Goal: Task Accomplishment & Management: Complete application form

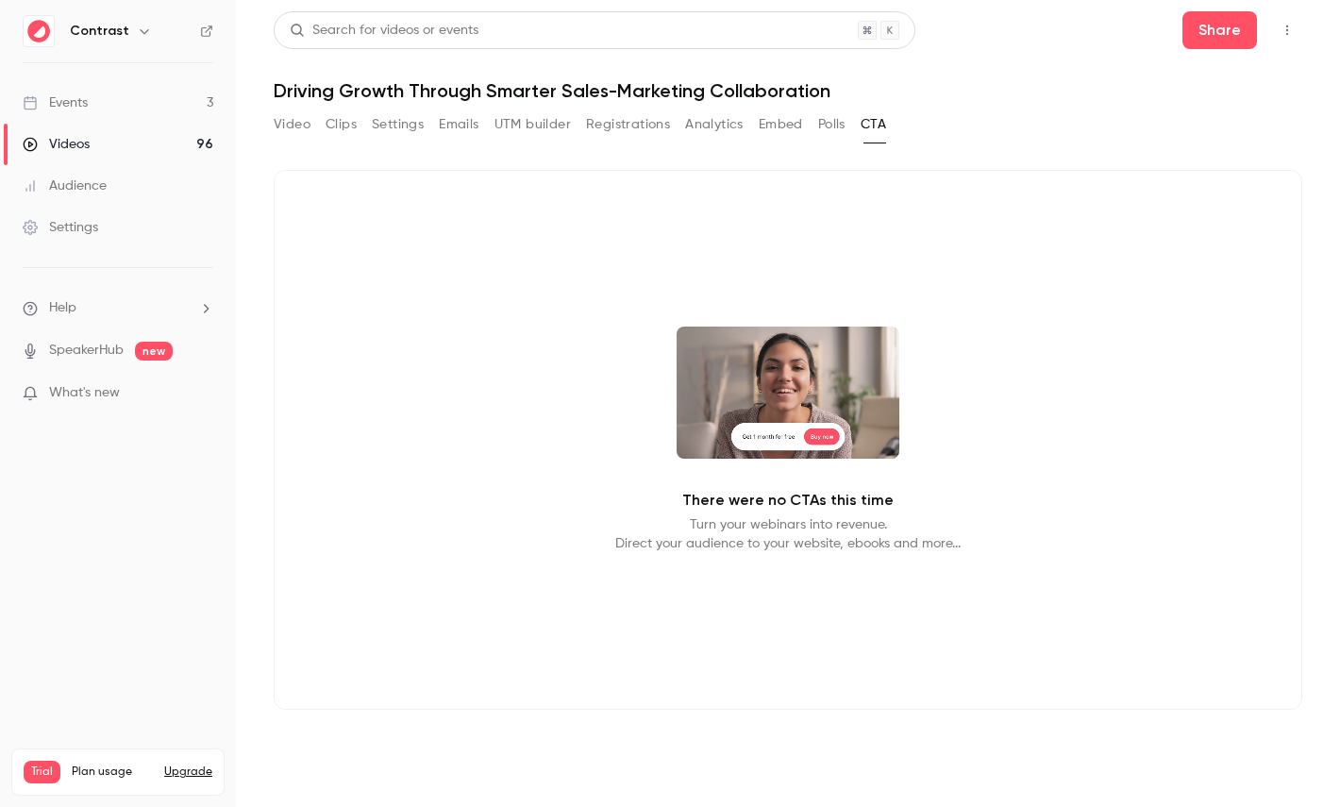
click at [147, 87] on link "Events 3" at bounding box center [118, 103] width 236 height 42
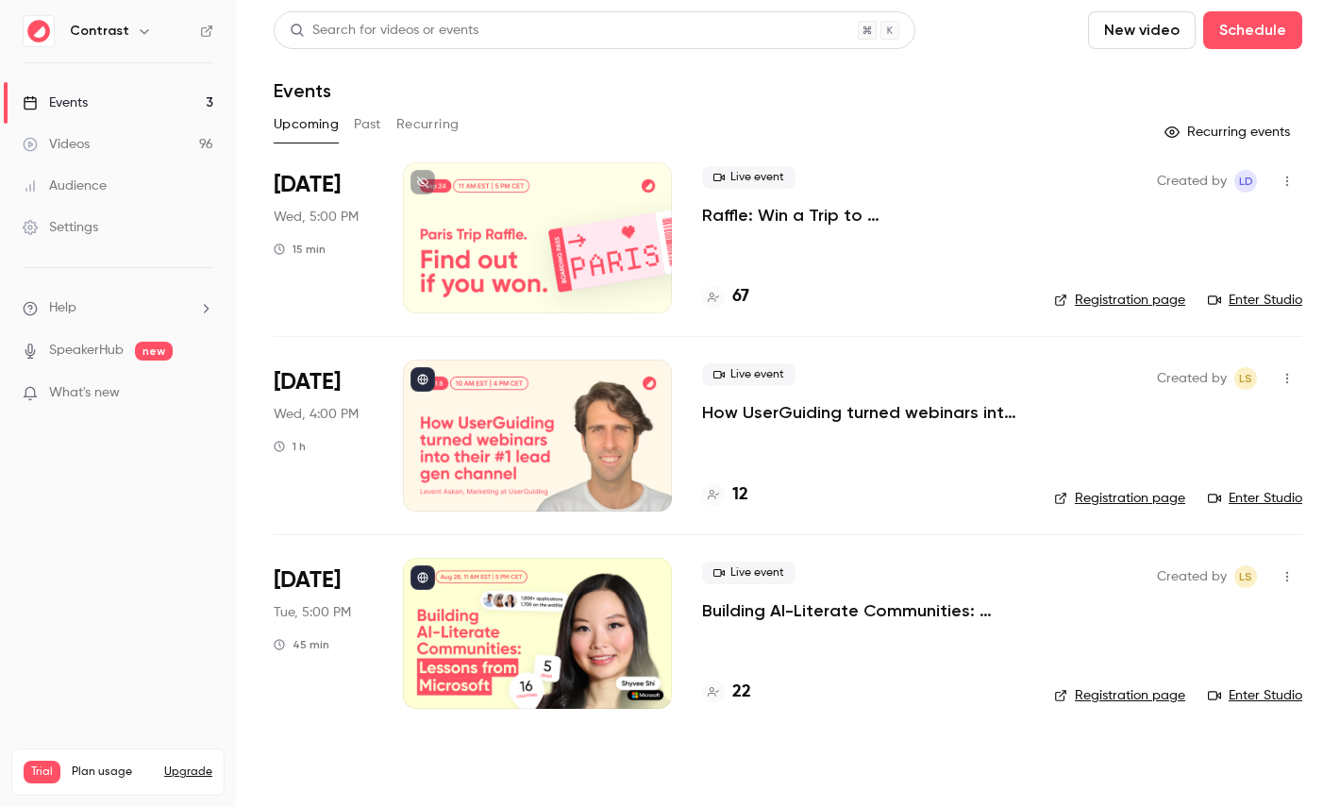
click at [140, 33] on icon "button" at bounding box center [144, 31] width 8 height 5
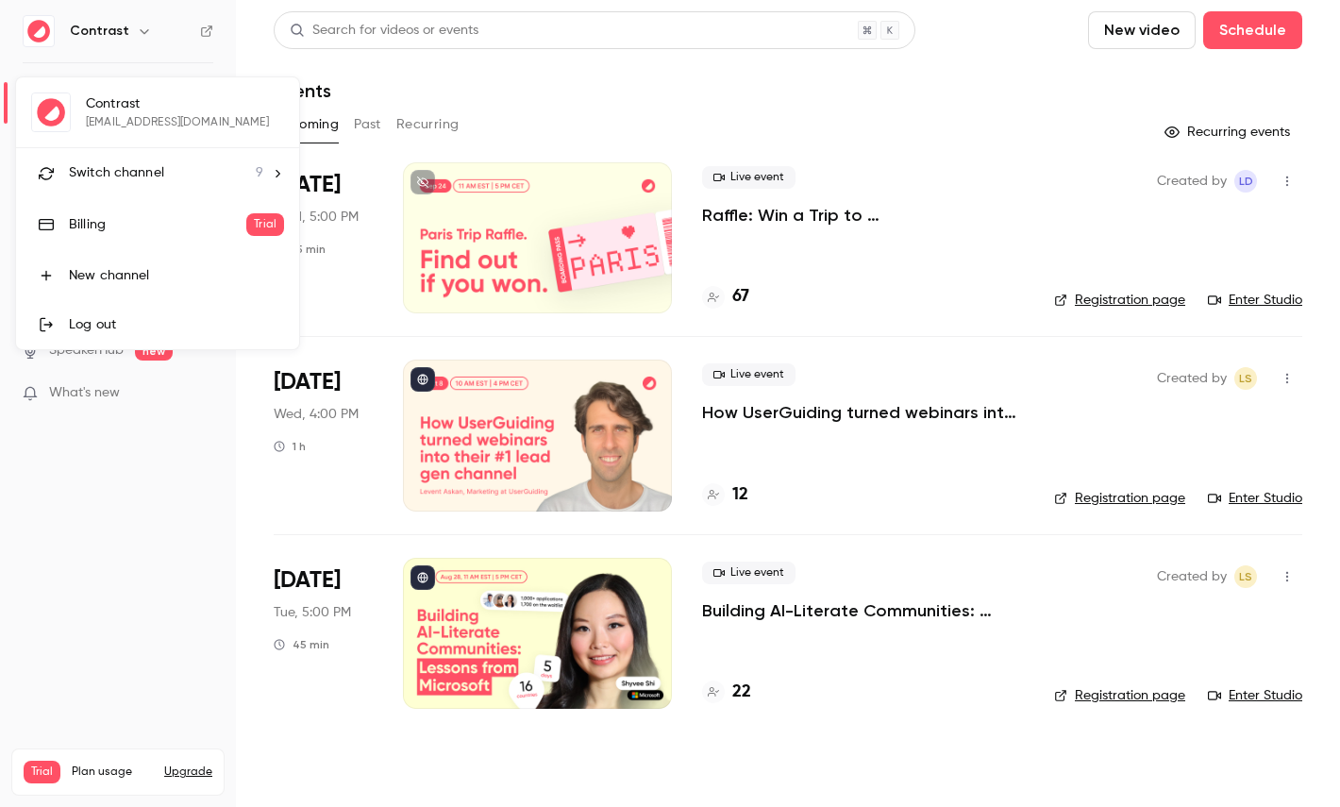
click at [139, 173] on span "Switch channel" at bounding box center [116, 173] width 95 height 20
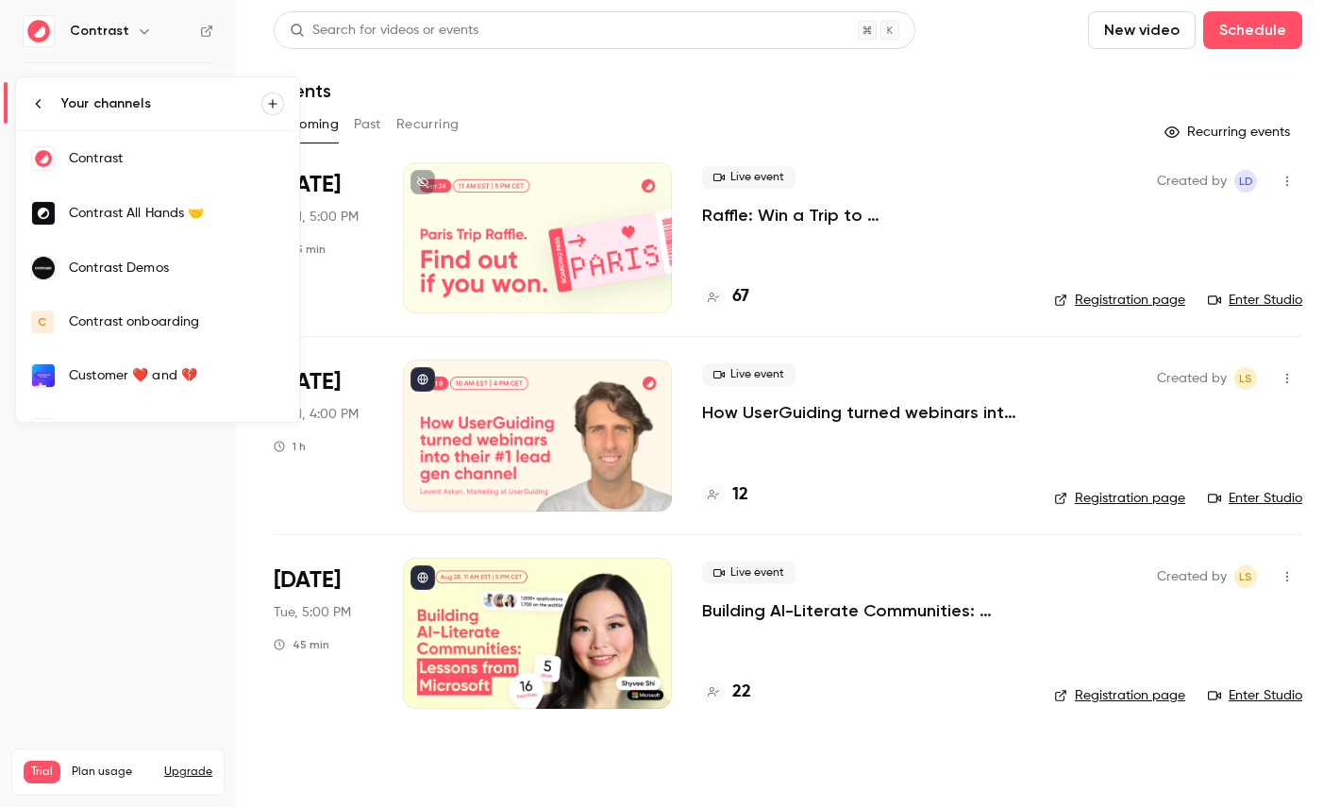
click at [151, 265] on div "Contrast Demos" at bounding box center [176, 267] width 215 height 19
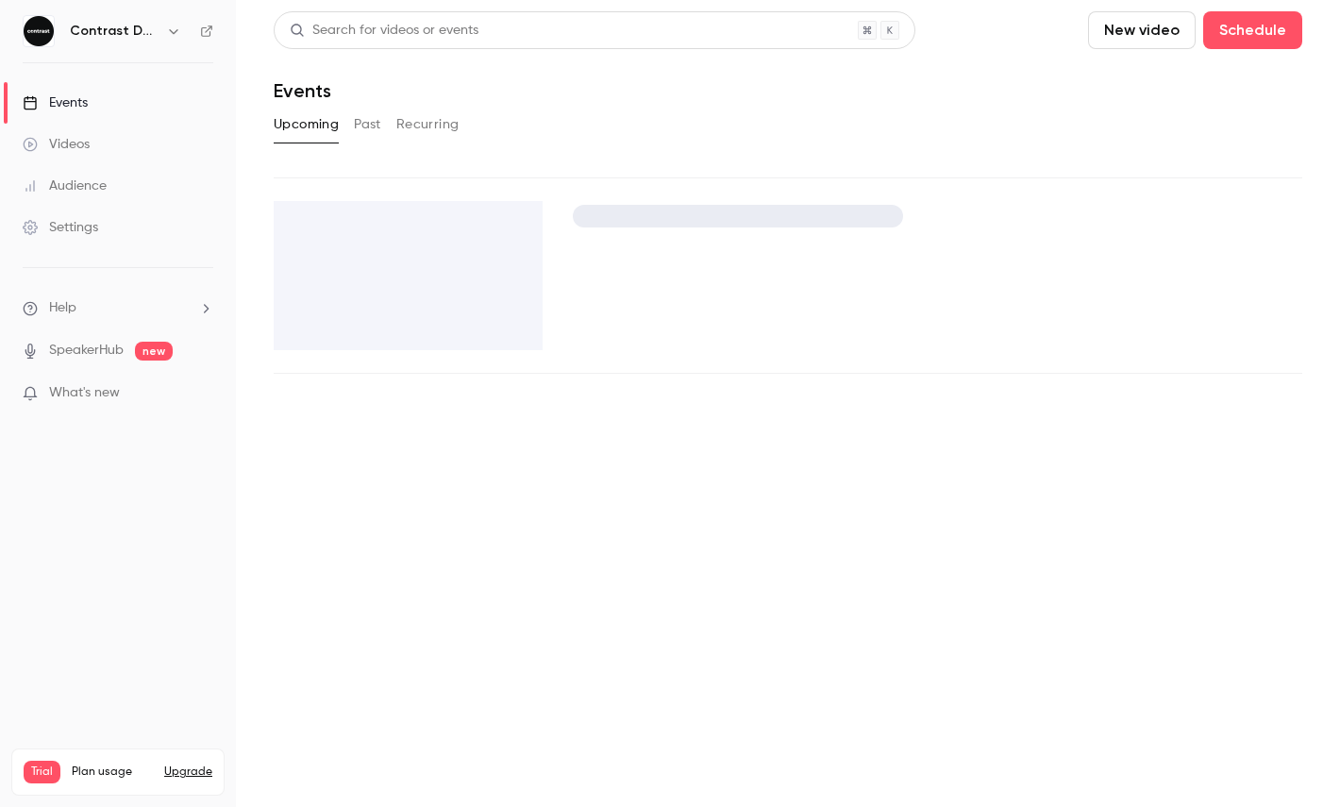
click at [136, 154] on link "Videos" at bounding box center [118, 145] width 236 height 42
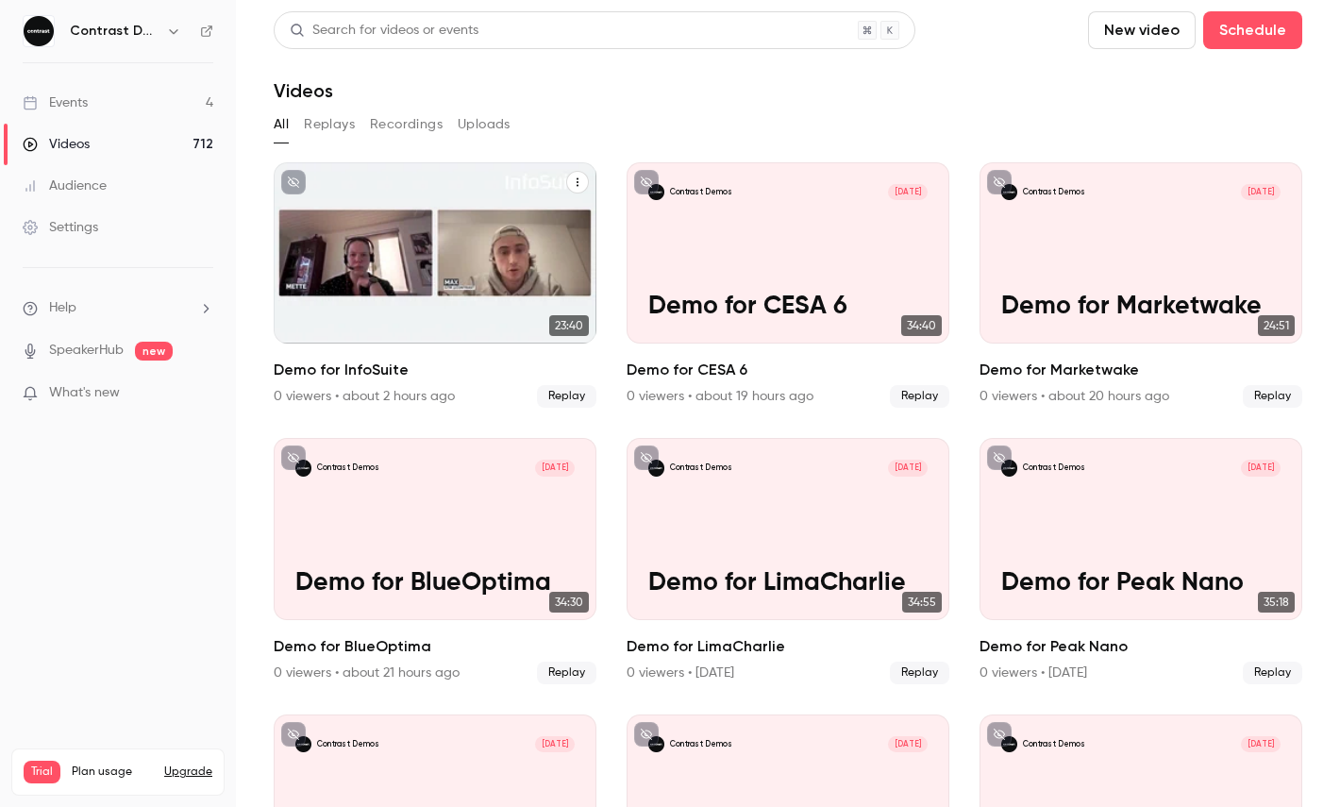
click at [575, 179] on icon "Demo for InfoSuite" at bounding box center [577, 181] width 11 height 11
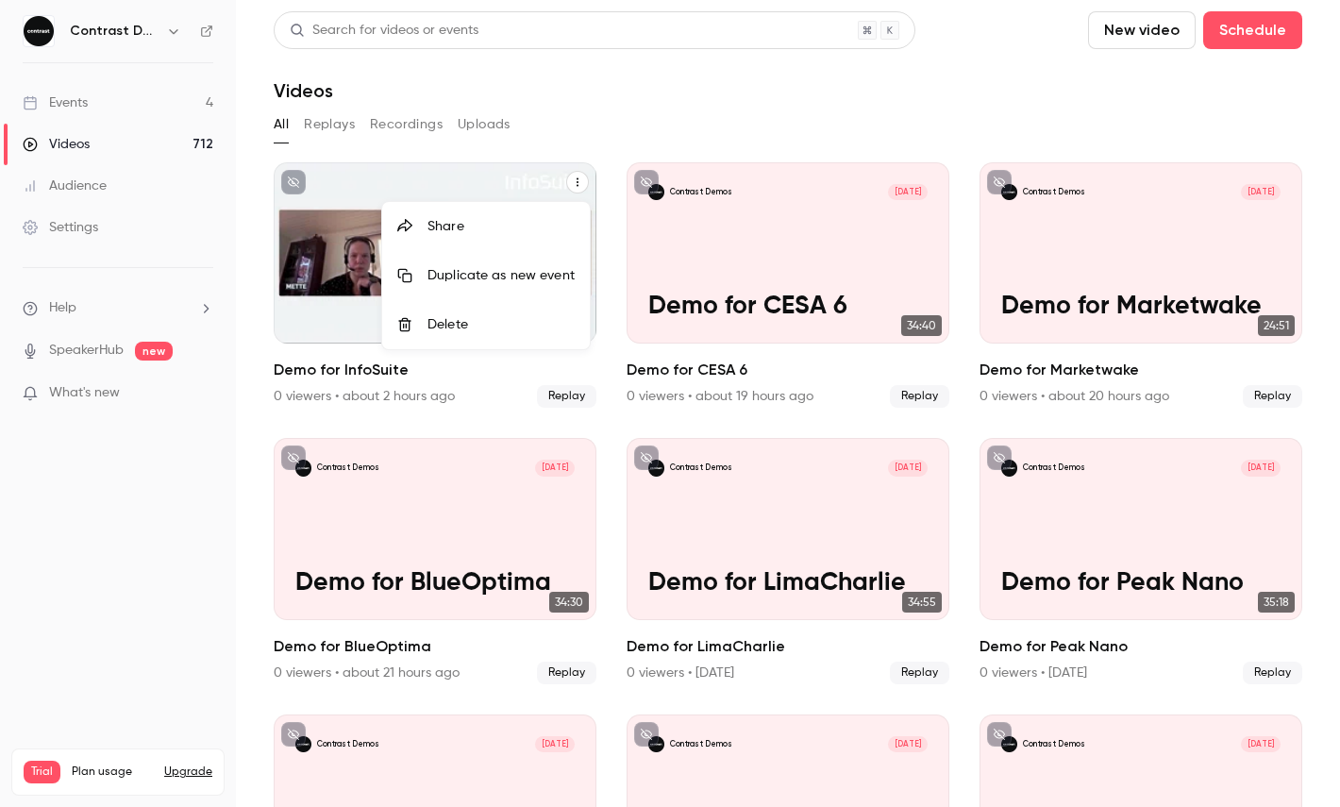
click at [515, 208] on li "Share" at bounding box center [486, 226] width 208 height 49
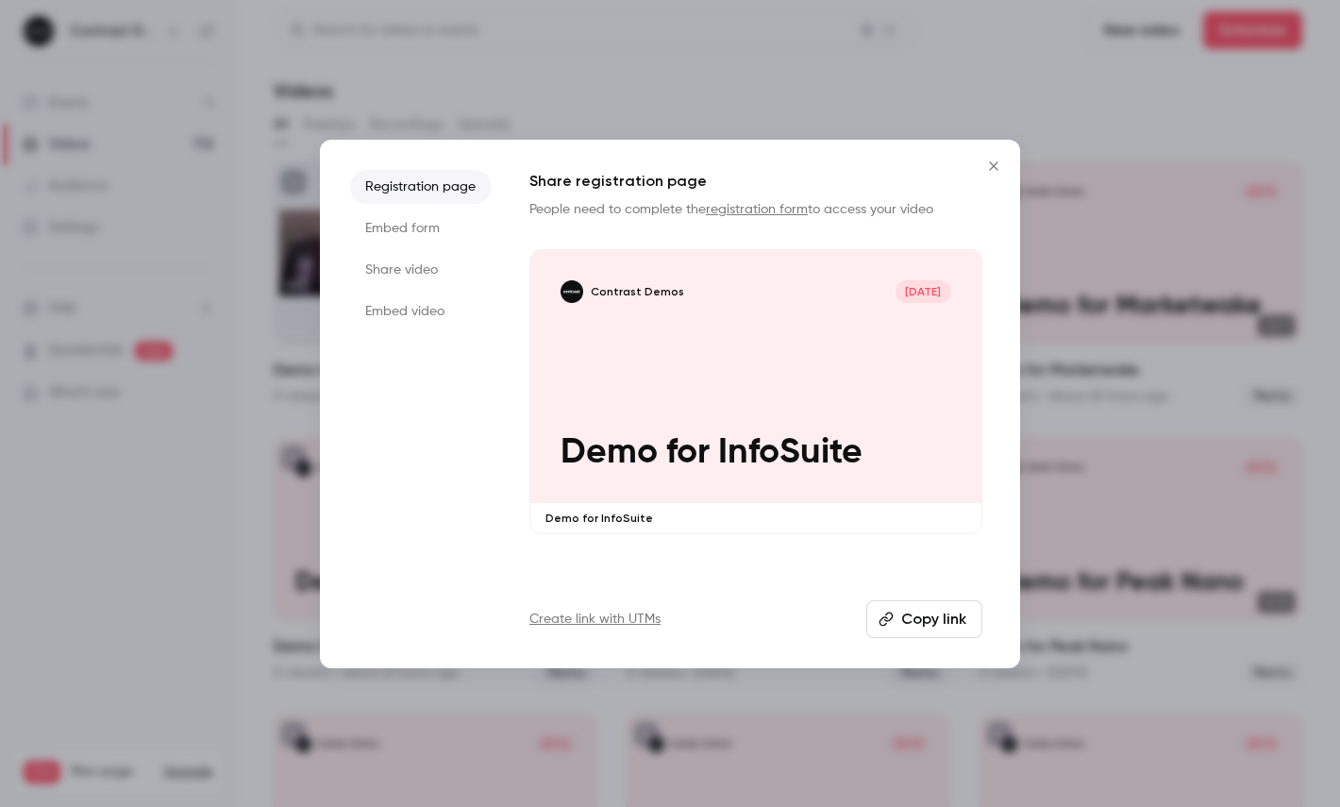
click at [407, 276] on li "Share video" at bounding box center [421, 270] width 142 height 34
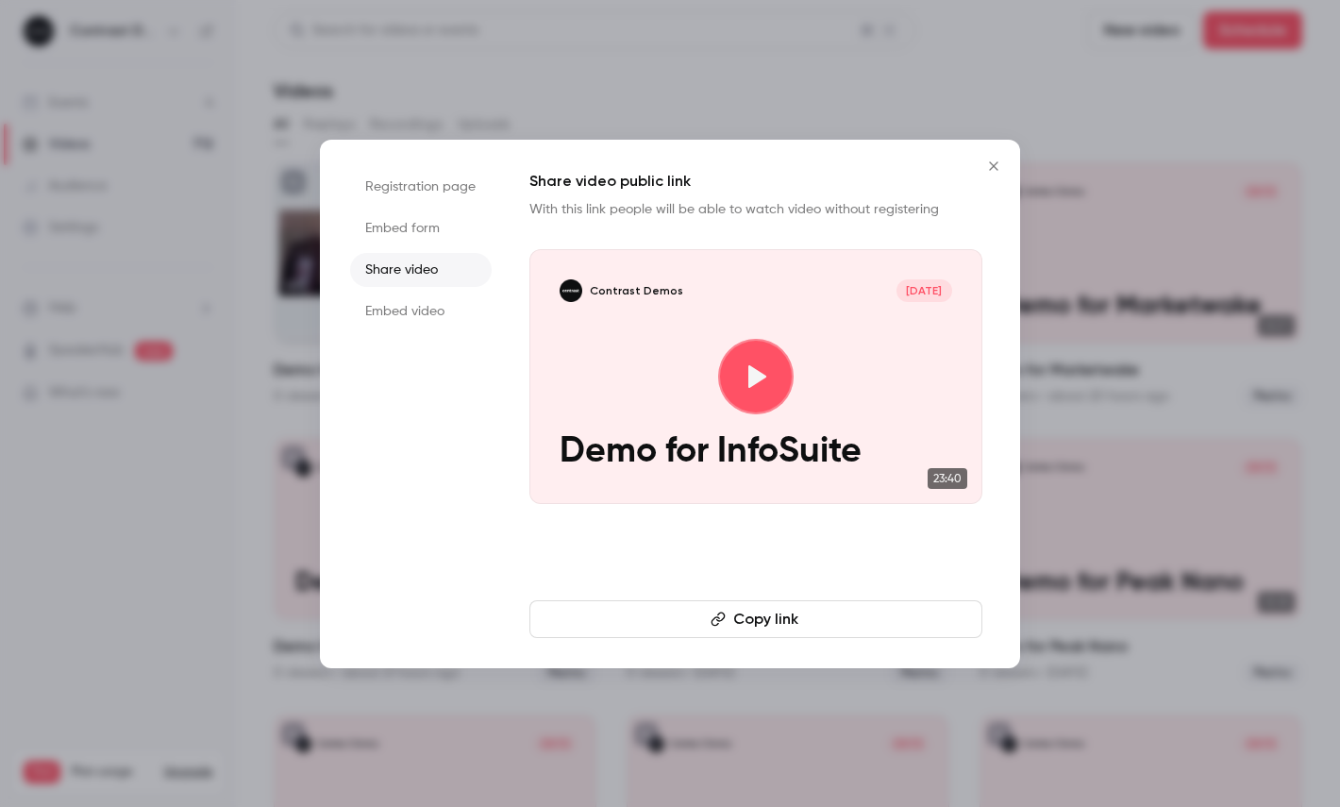
click at [648, 630] on button "Copy link" at bounding box center [755, 619] width 453 height 38
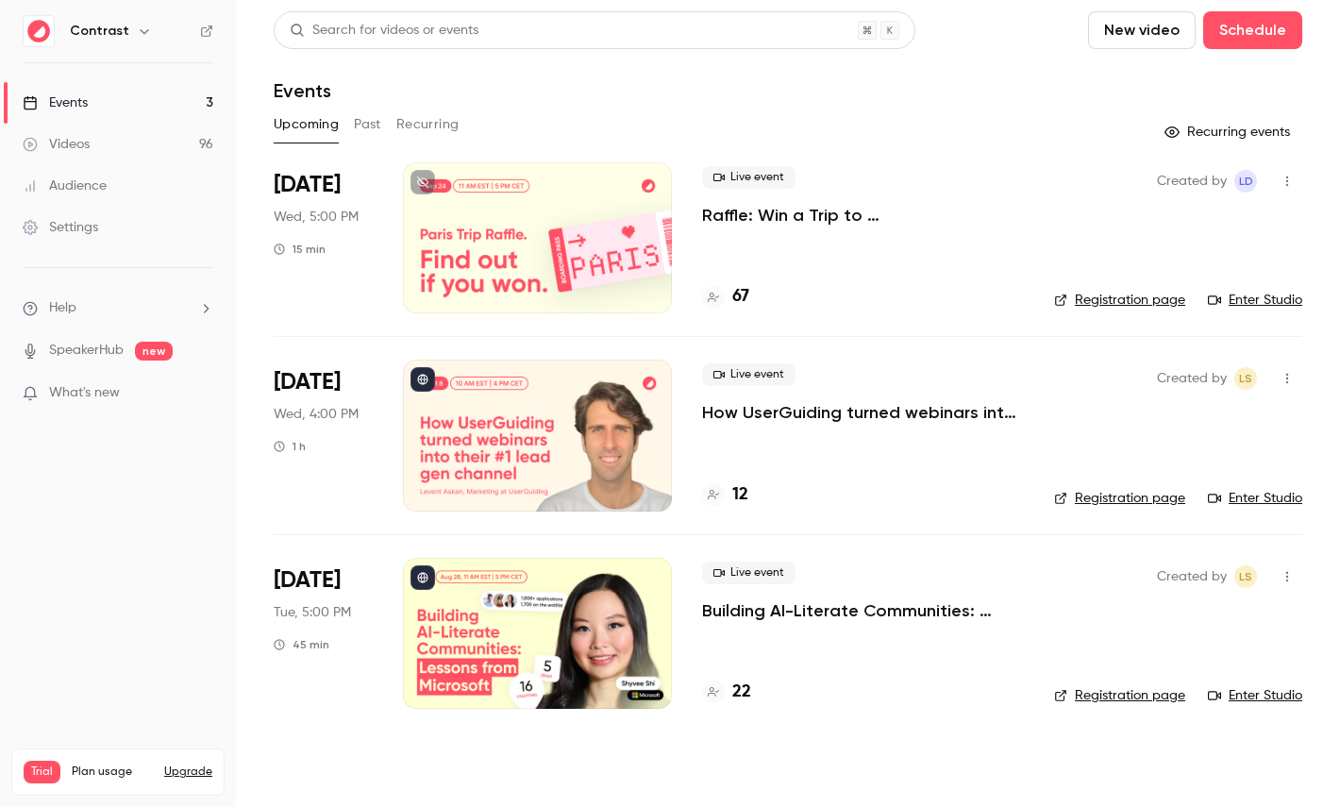
click at [138, 32] on icon "button" at bounding box center [144, 31] width 15 height 15
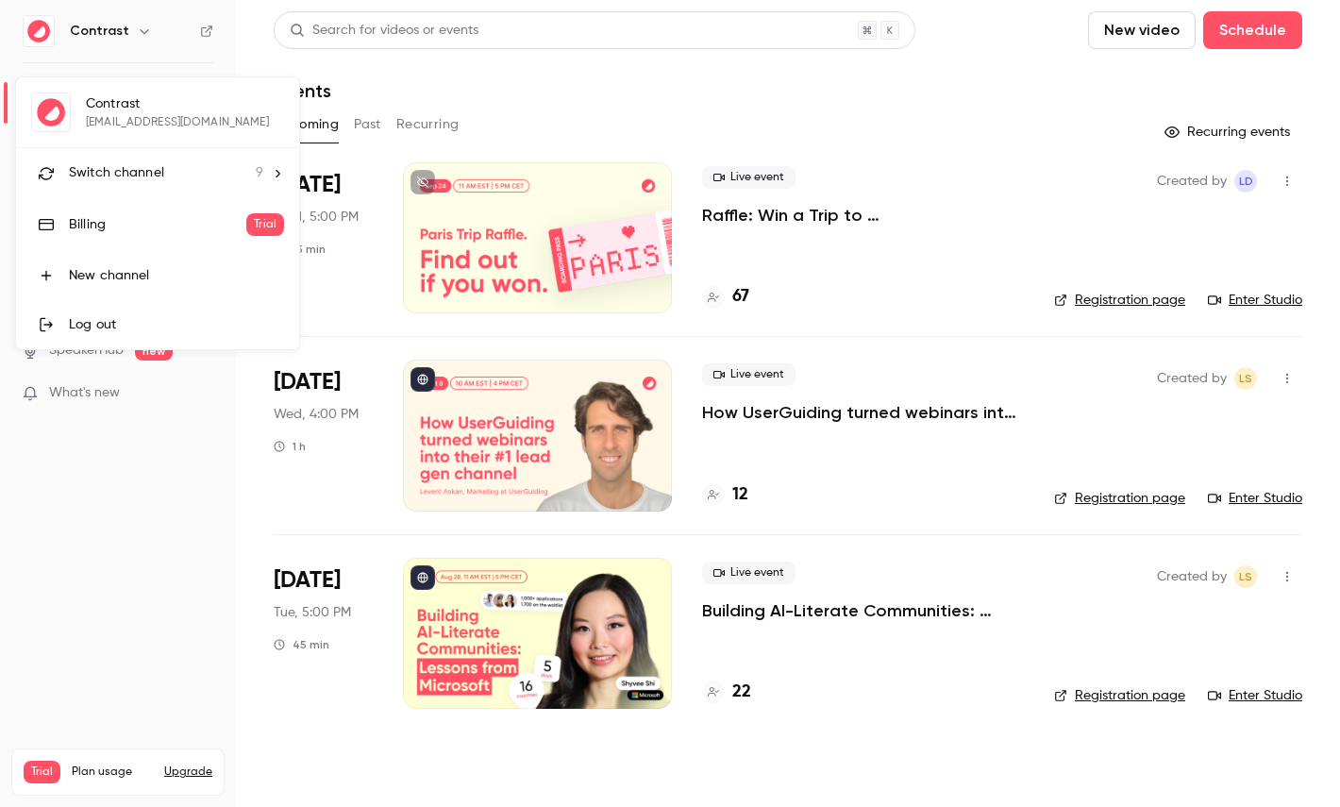
click at [138, 171] on span "Switch channel" at bounding box center [116, 173] width 95 height 20
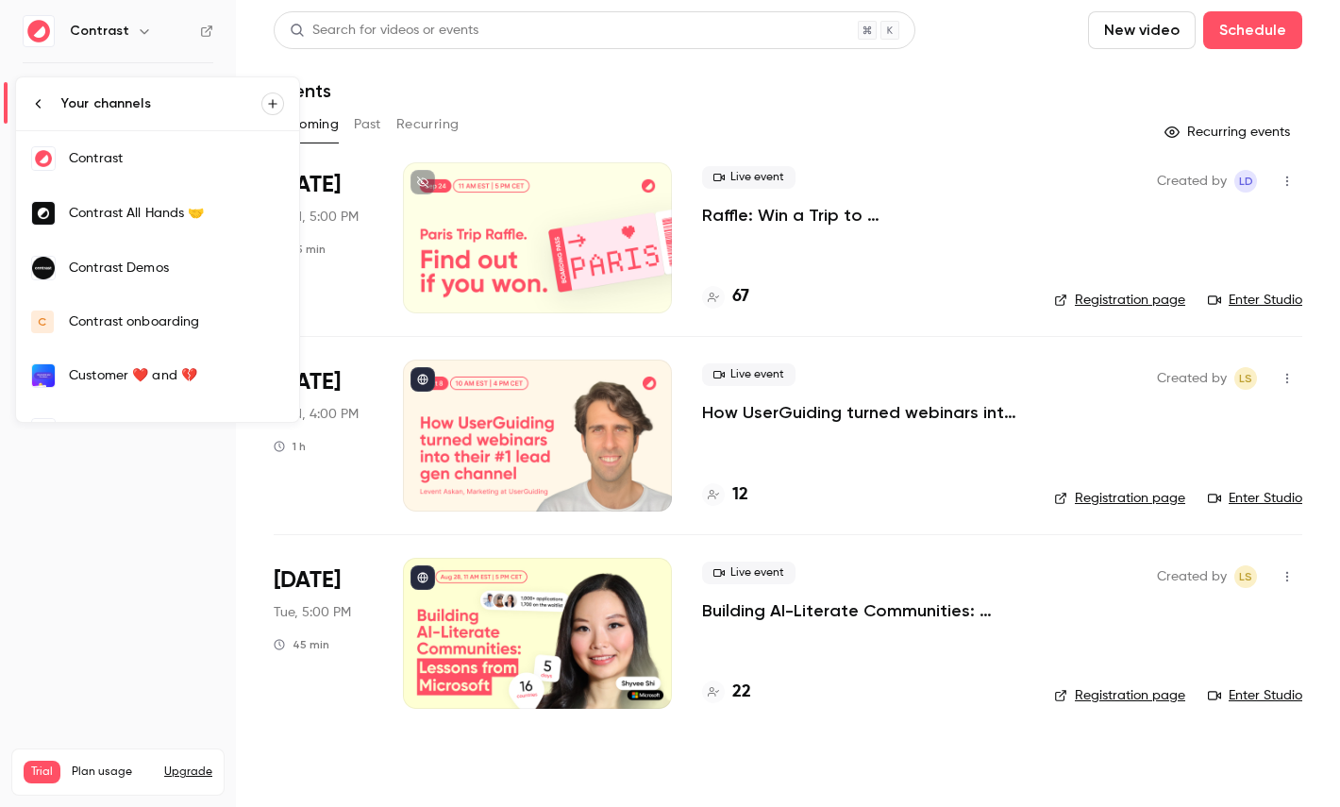
click at [181, 277] on link "Contrast Demos" at bounding box center [157, 268] width 283 height 55
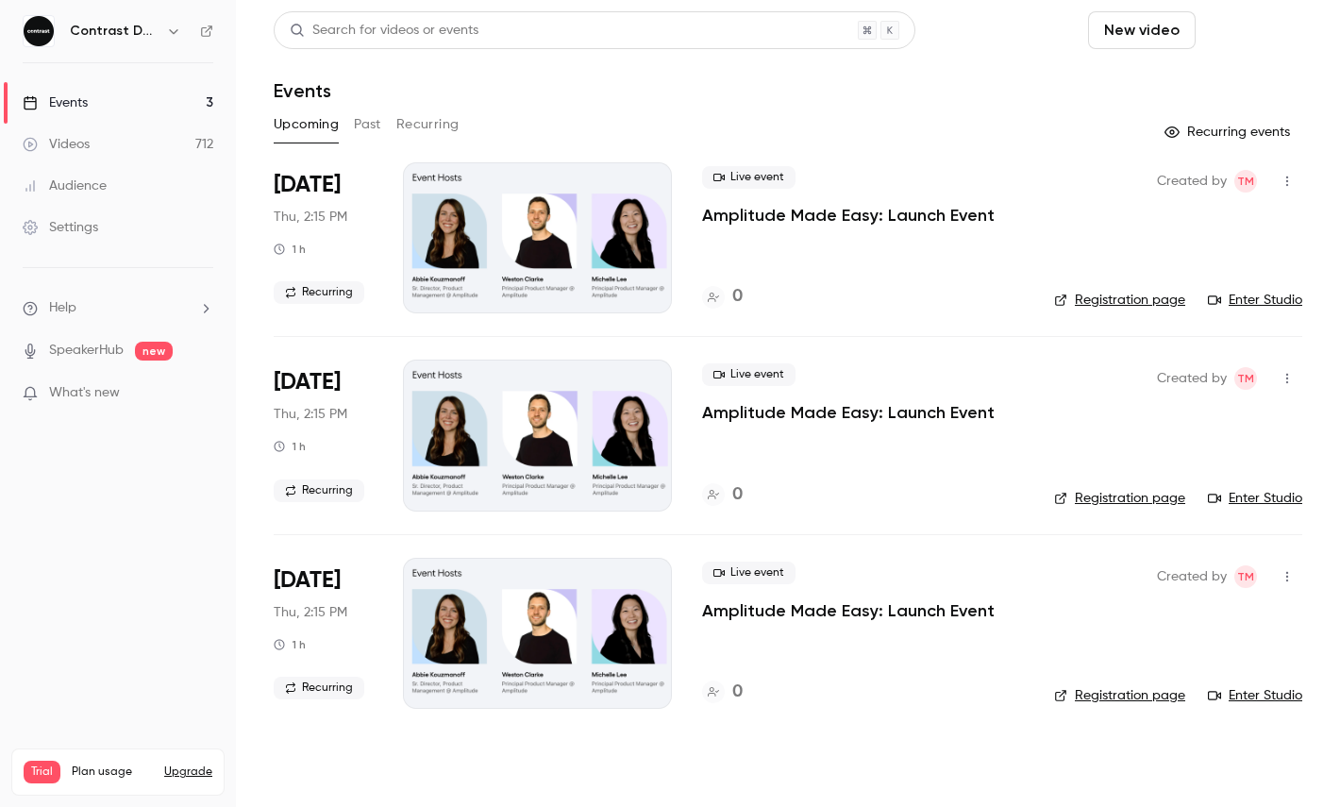
click at [1254, 22] on button "Schedule" at bounding box center [1252, 30] width 99 height 38
click at [1206, 81] on div "One time event" at bounding box center [1213, 82] width 143 height 19
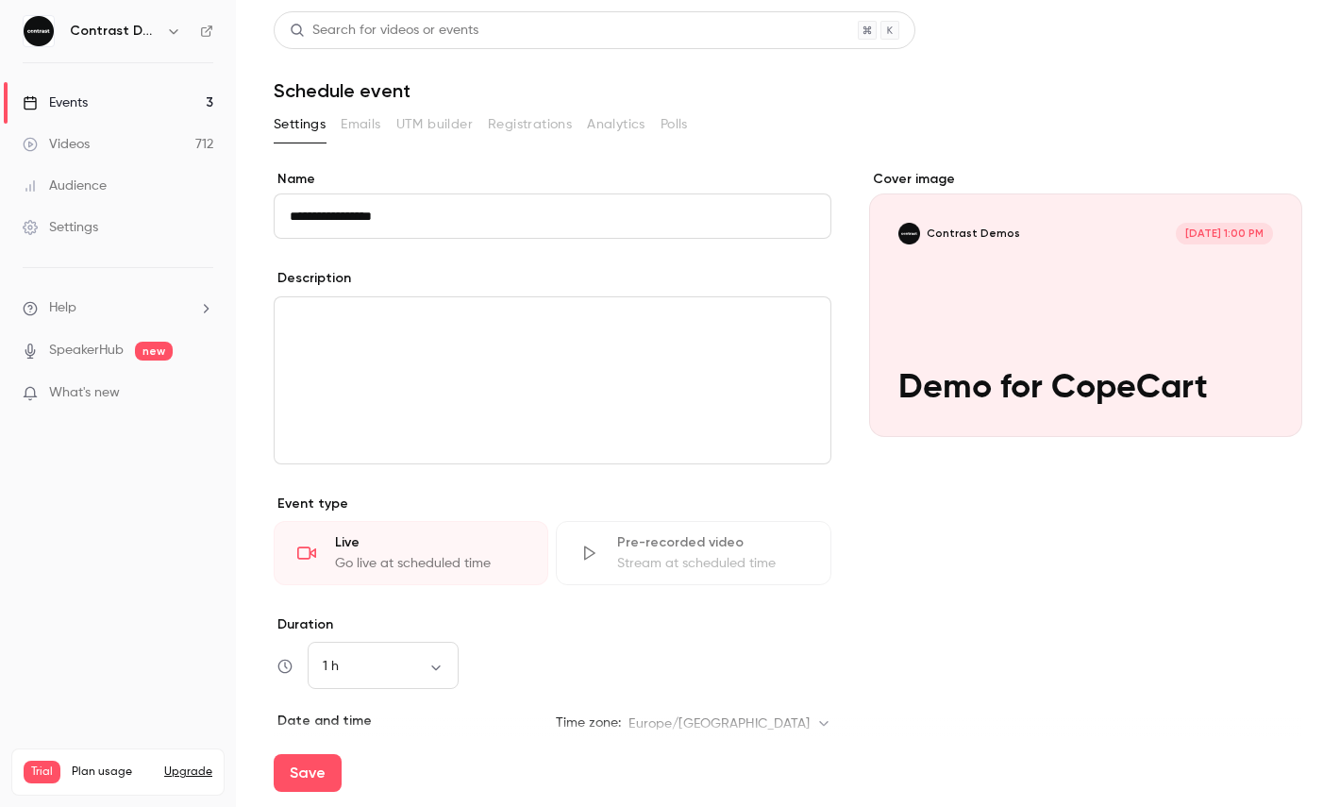
type input "**********"
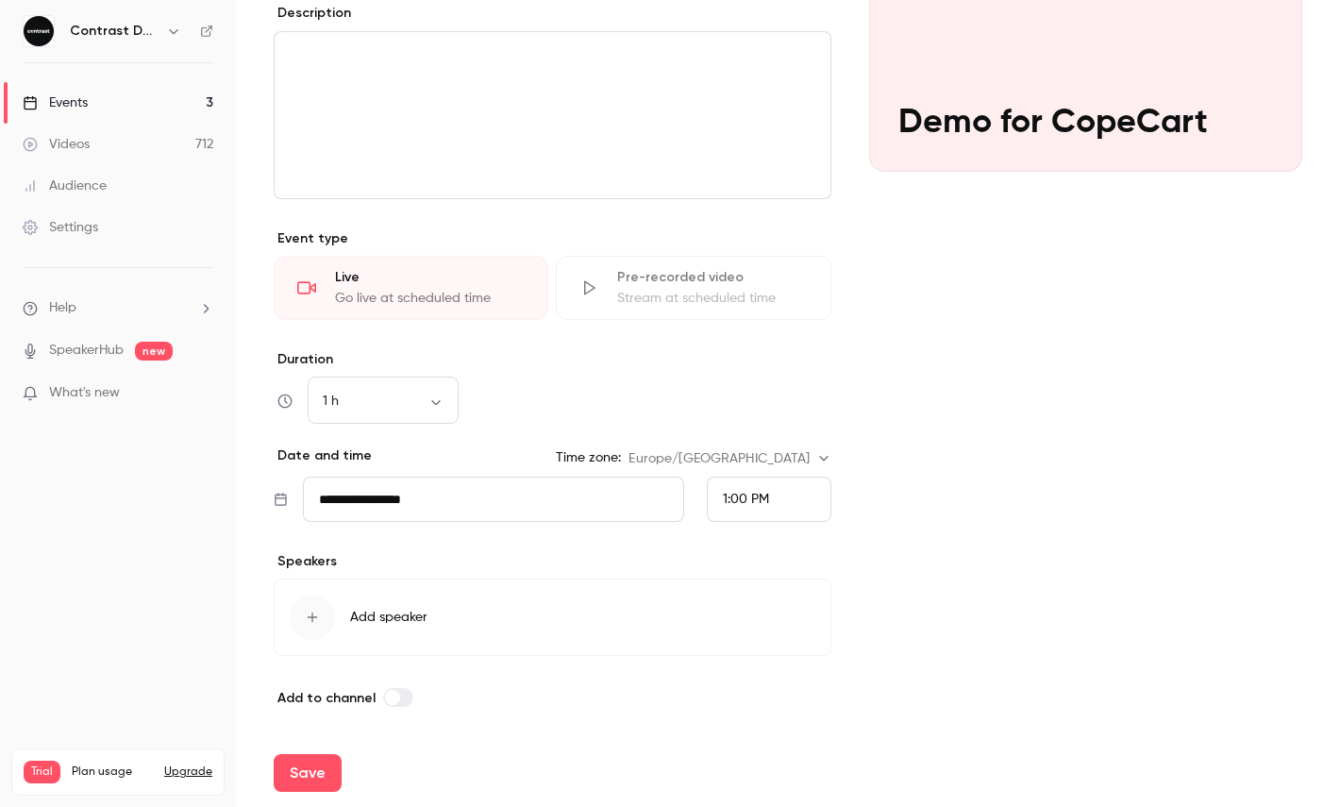
click at [794, 508] on div "1:00 PM" at bounding box center [769, 498] width 125 height 45
click at [779, 407] on div "1:30 PM" at bounding box center [769, 410] width 92 height 20
click at [305, 779] on button "Save" at bounding box center [308, 773] width 68 height 38
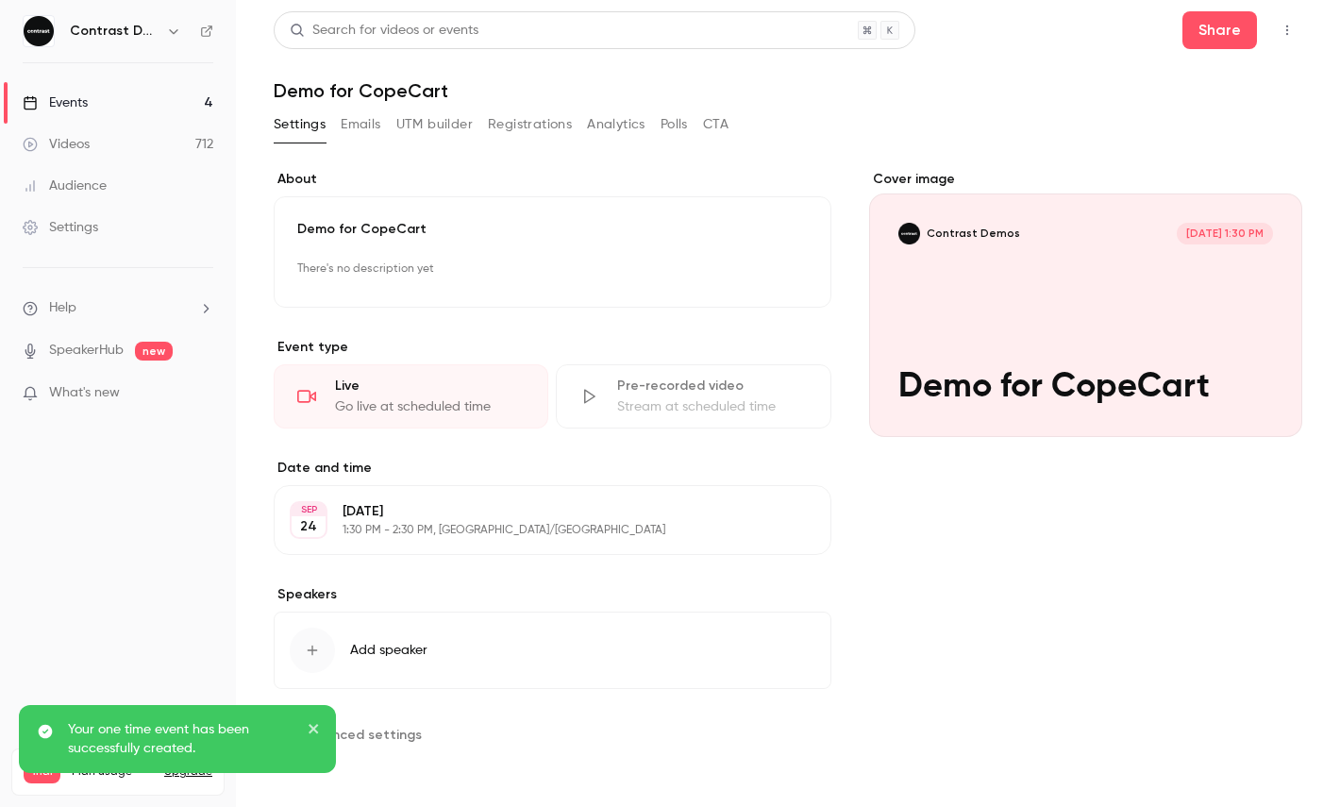
click at [1298, 28] on button "button" at bounding box center [1287, 30] width 30 height 30
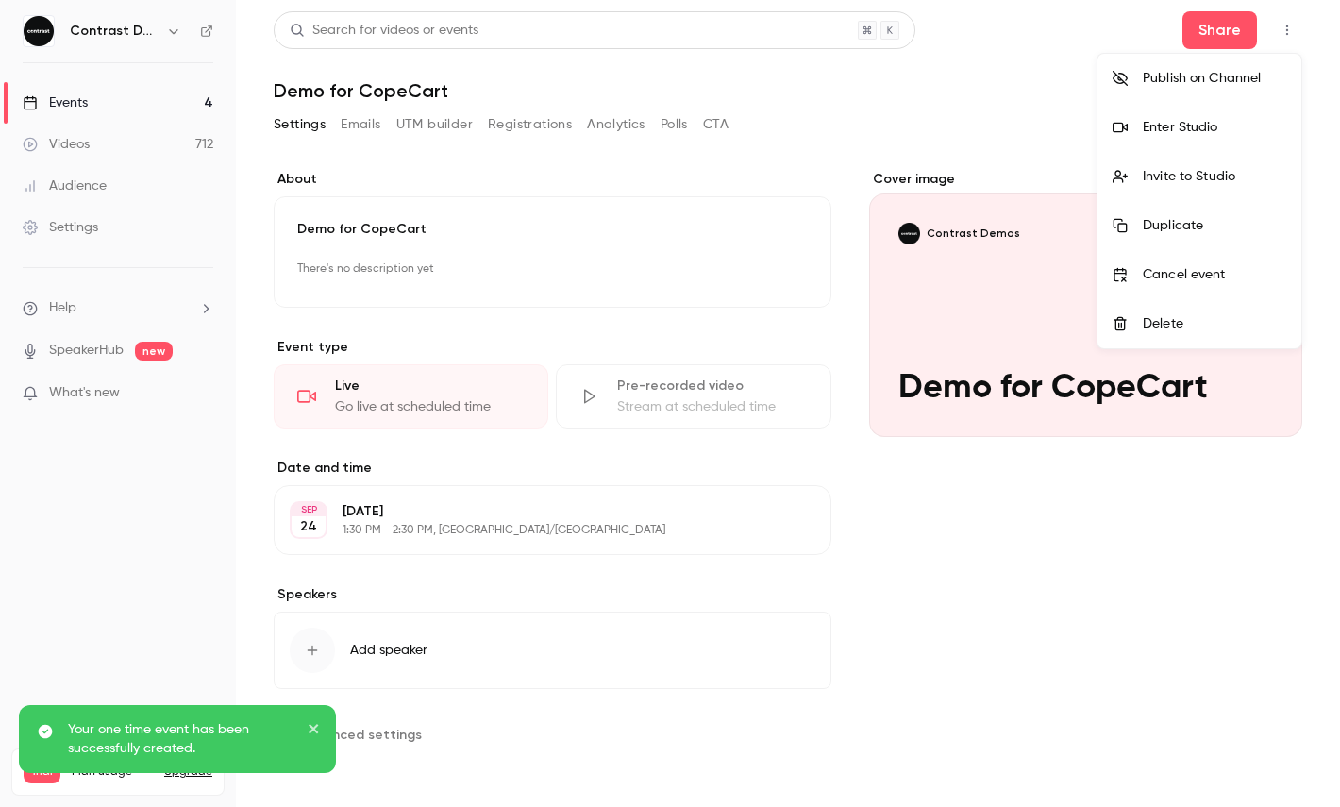
click at [1217, 128] on div "Enter Studio" at bounding box center [1213, 127] width 143 height 19
